Goal: Task Accomplishment & Management: Complete application form

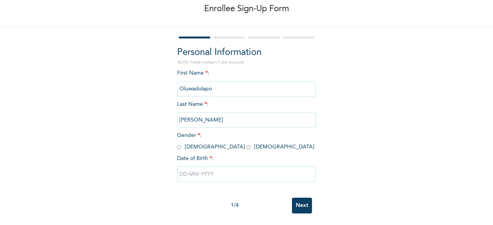
scroll to position [46, 0]
click at [246, 144] on input "radio" at bounding box center [248, 147] width 4 height 7
radio input "true"
click at [186, 168] on input "text" at bounding box center [246, 174] width 139 height 15
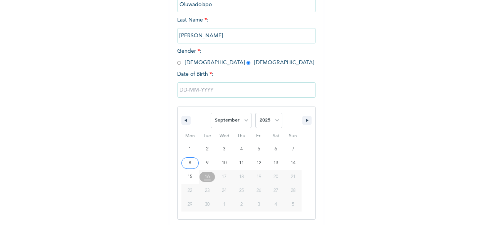
scroll to position [125, 0]
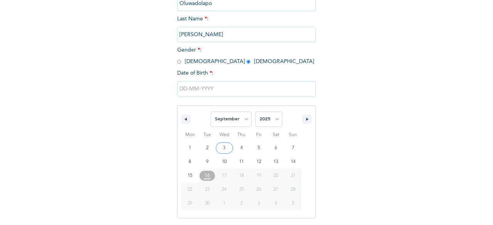
click at [240, 117] on select "January February March April May June July August September October November De…" at bounding box center [231, 119] width 41 height 15
click at [211, 112] on select "January February March April May June July August September October November De…" at bounding box center [231, 119] width 41 height 15
select select "8"
click at [259, 120] on select "2025 2024 2023 2022 2021 2020 2019 2018 2017 2016 2015 2014 2013 2012 2011 2010…" at bounding box center [268, 119] width 27 height 15
select select "1997"
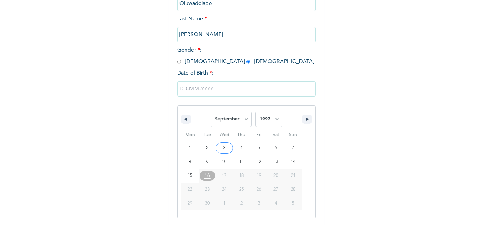
click at [255, 112] on select "2025 2024 2023 2022 2021 2020 2019 2018 2017 2016 2015 2014 2013 2012 2011 2010…" at bounding box center [268, 119] width 27 height 15
click at [236, 117] on select "January February March April May June July August September October November De…" at bounding box center [231, 119] width 41 height 15
select select "11"
click at [211, 112] on select "January February March April May June July August September October November De…" at bounding box center [231, 119] width 41 height 15
type input "[DATE]"
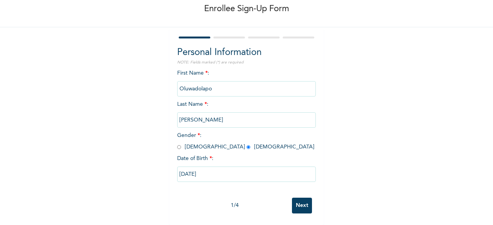
scroll to position [46, 0]
click at [292, 198] on input "Next" at bounding box center [302, 206] width 20 height 16
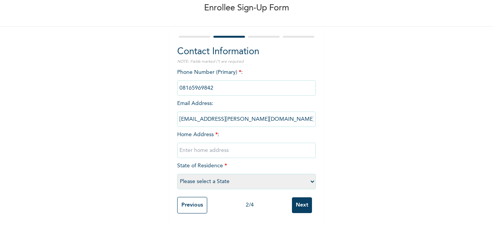
click at [215, 149] on input "text" at bounding box center [246, 150] width 139 height 15
type input "17 [PERSON_NAME], off [PERSON_NAME], Ikeja"
click at [241, 177] on select "Please select a State [PERSON_NAME] (FCT) [PERSON_NAME] Ibom [GEOGRAPHIC_DATA] …" at bounding box center [246, 181] width 139 height 15
select select "25"
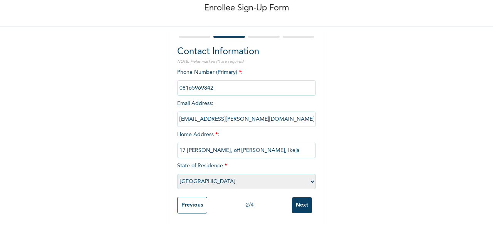
click at [177, 174] on select "Please select a State [PERSON_NAME] (FCT) [PERSON_NAME] Ibom [GEOGRAPHIC_DATA] …" at bounding box center [246, 181] width 139 height 15
click at [300, 198] on input "Next" at bounding box center [302, 205] width 20 height 16
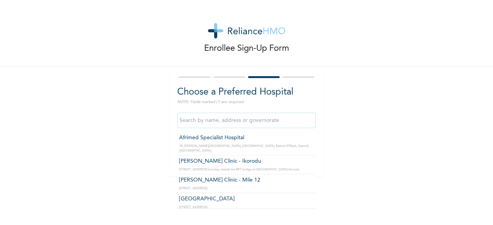
click at [225, 123] on input "text" at bounding box center [246, 120] width 139 height 15
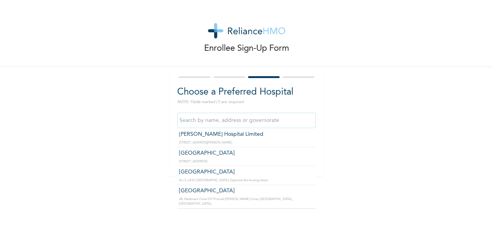
scroll to position [865, 0]
type input "[GEOGRAPHIC_DATA]"
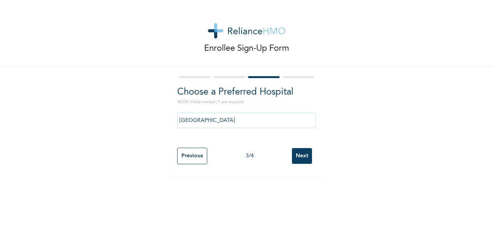
click at [298, 157] on input "Next" at bounding box center [302, 156] width 20 height 16
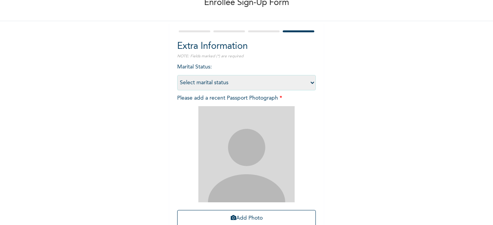
scroll to position [46, 0]
click at [262, 81] on select "Select marital status [DEMOGRAPHIC_DATA] Married [DEMOGRAPHIC_DATA] Widow/[DEMO…" at bounding box center [246, 82] width 139 height 15
select select "1"
click at [177, 75] on select "Select marital status [DEMOGRAPHIC_DATA] Married [DEMOGRAPHIC_DATA] Widow/[DEMO…" at bounding box center [246, 82] width 139 height 15
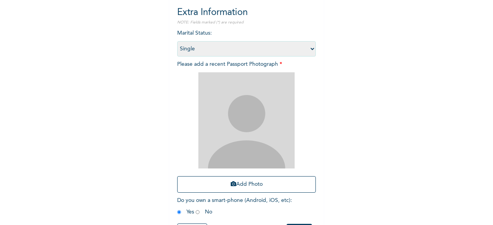
scroll to position [81, 0]
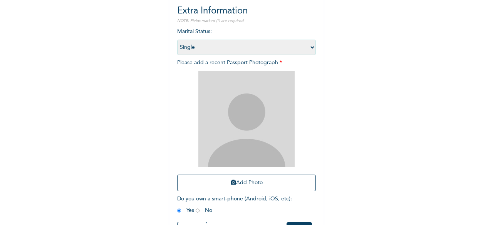
click at [234, 181] on button "Add Photo" at bounding box center [246, 183] width 139 height 17
click at [252, 139] on img at bounding box center [246, 119] width 96 height 96
click at [254, 180] on button "Add Photo" at bounding box center [246, 183] width 139 height 17
click at [236, 184] on button "Add Photo" at bounding box center [246, 183] width 139 height 17
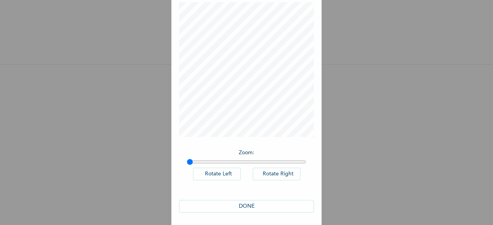
scroll to position [43, 0]
click at [274, 205] on button "DONE" at bounding box center [246, 204] width 135 height 13
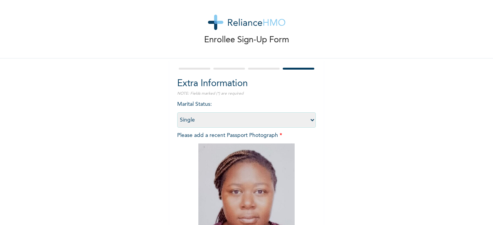
click at [241, 127] on select "Select marital status [DEMOGRAPHIC_DATA] Married [DEMOGRAPHIC_DATA] Widow/[DEMO…" at bounding box center [246, 119] width 139 height 15
click at [177, 112] on select "Select marital status [DEMOGRAPHIC_DATA] Married [DEMOGRAPHIC_DATA] Widow/[DEMO…" at bounding box center [246, 119] width 139 height 15
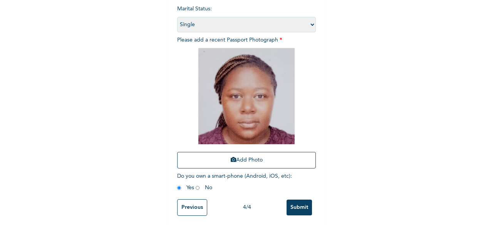
scroll to position [112, 0]
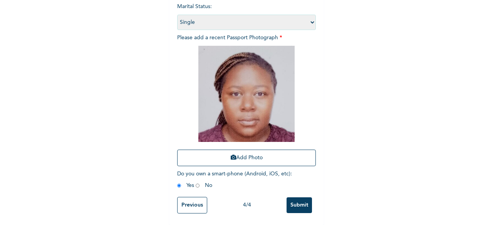
click at [305, 197] on input "Submit" at bounding box center [298, 205] width 25 height 16
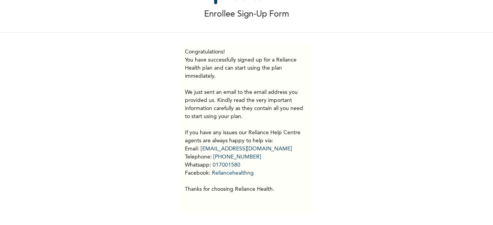
scroll to position [40, 0]
click at [279, 163] on p "You have successfully signed up for a Reliance Health plan and can start using …" at bounding box center [246, 124] width 123 height 137
